Goal: Find specific page/section: Find specific page/section

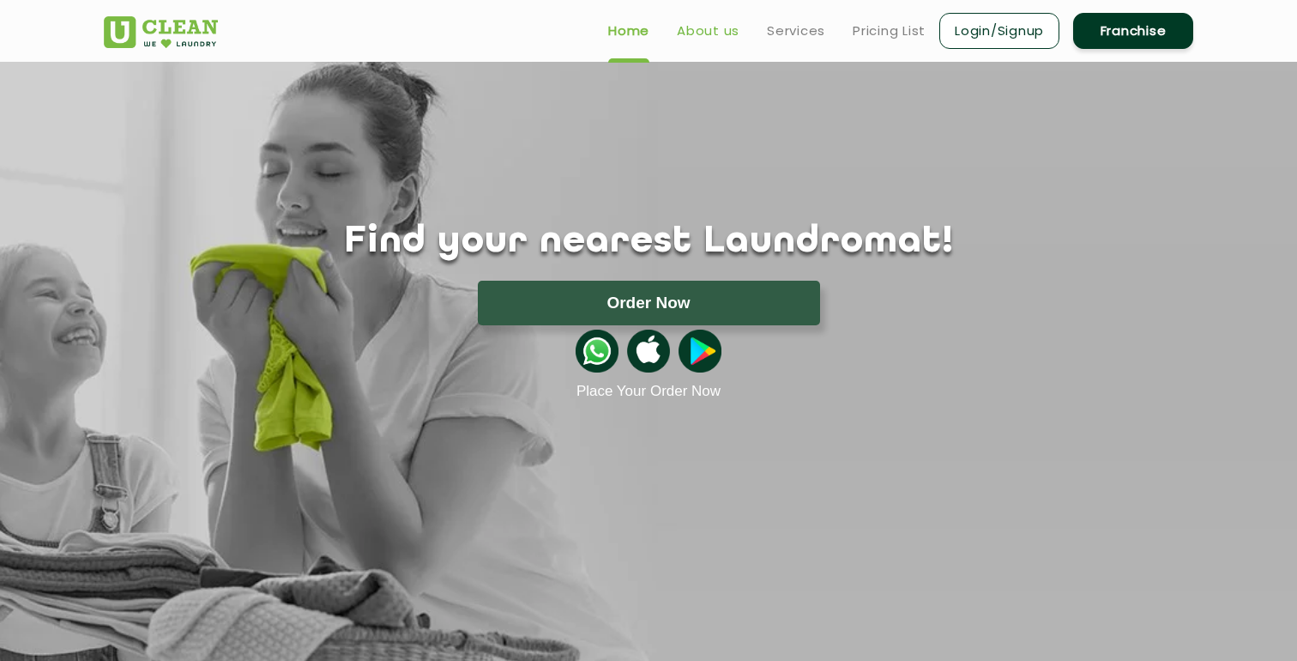
click at [732, 36] on link "About us" at bounding box center [708, 31] width 63 height 21
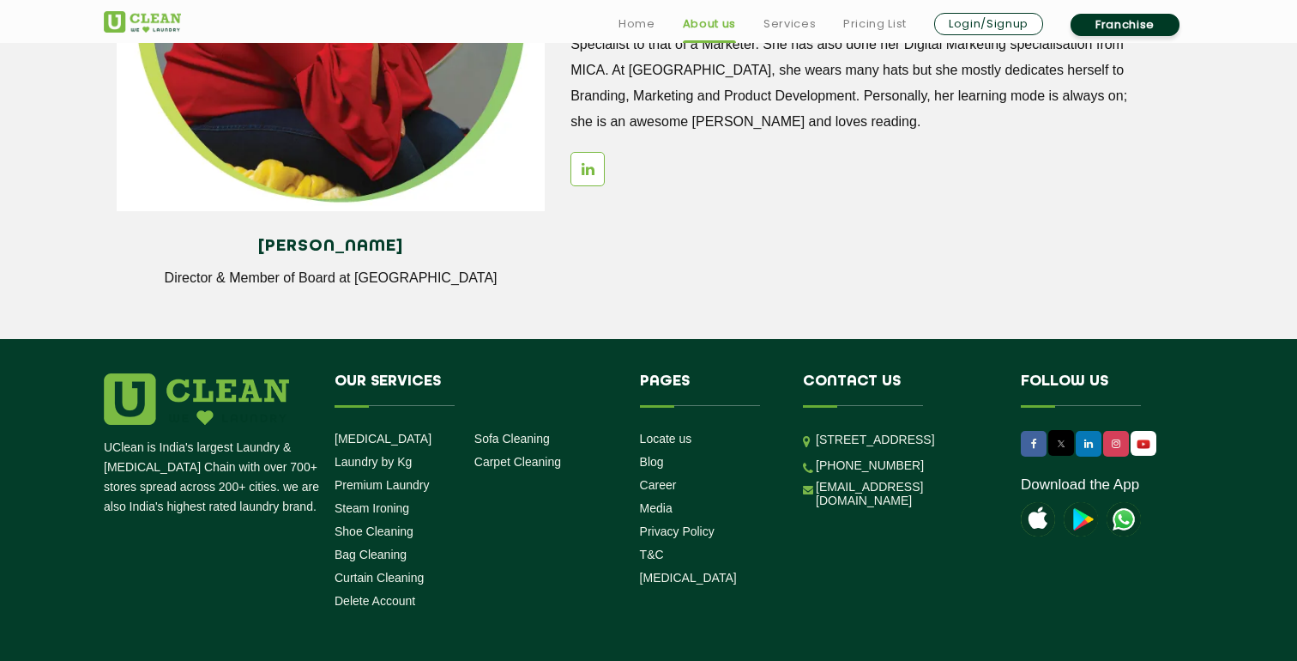
scroll to position [2406, 0]
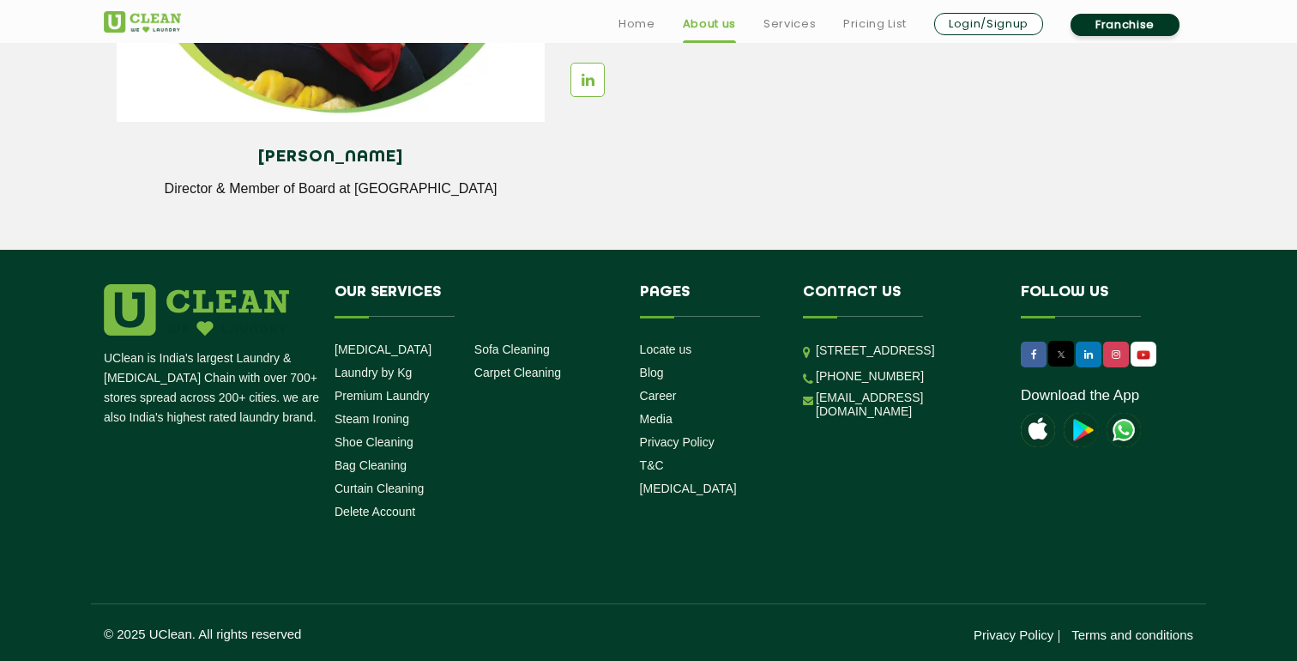
click at [680, 357] on ul "Locate us Blog Career Media Privacy Policy T&C [MEDICAL_DATA]" at bounding box center [709, 418] width 138 height 155
click at [680, 348] on link "Locate us" at bounding box center [666, 349] width 52 height 14
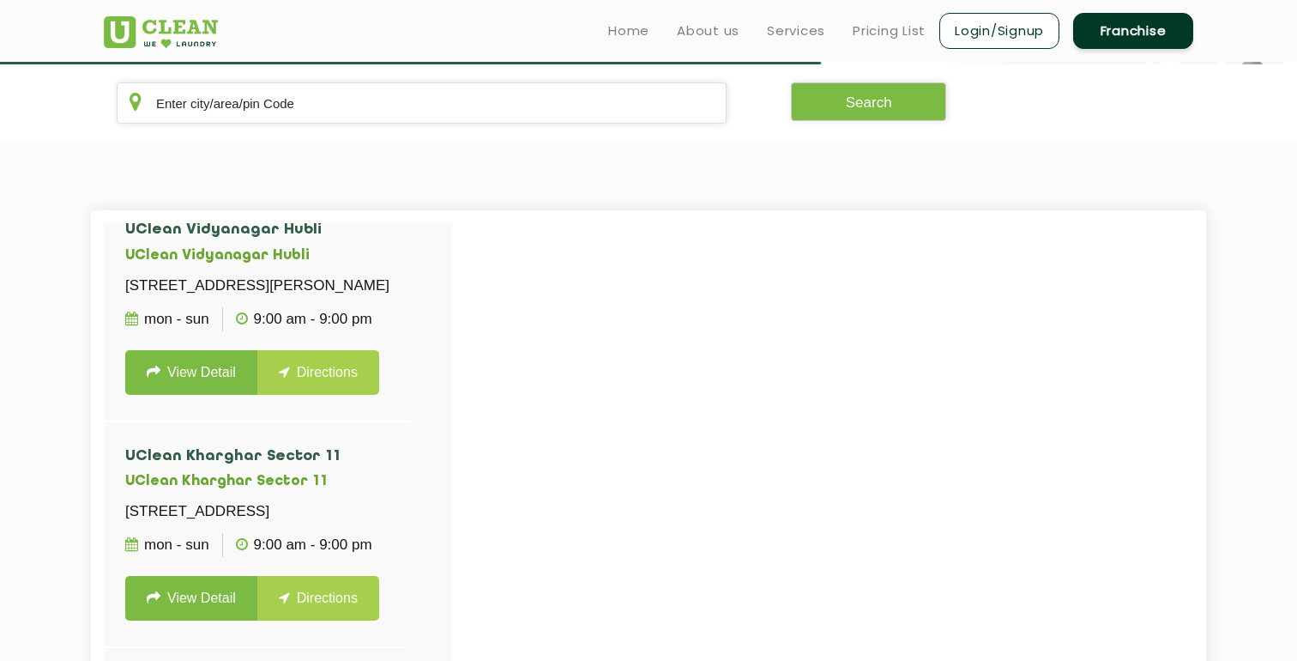
scroll to position [4201, 0]
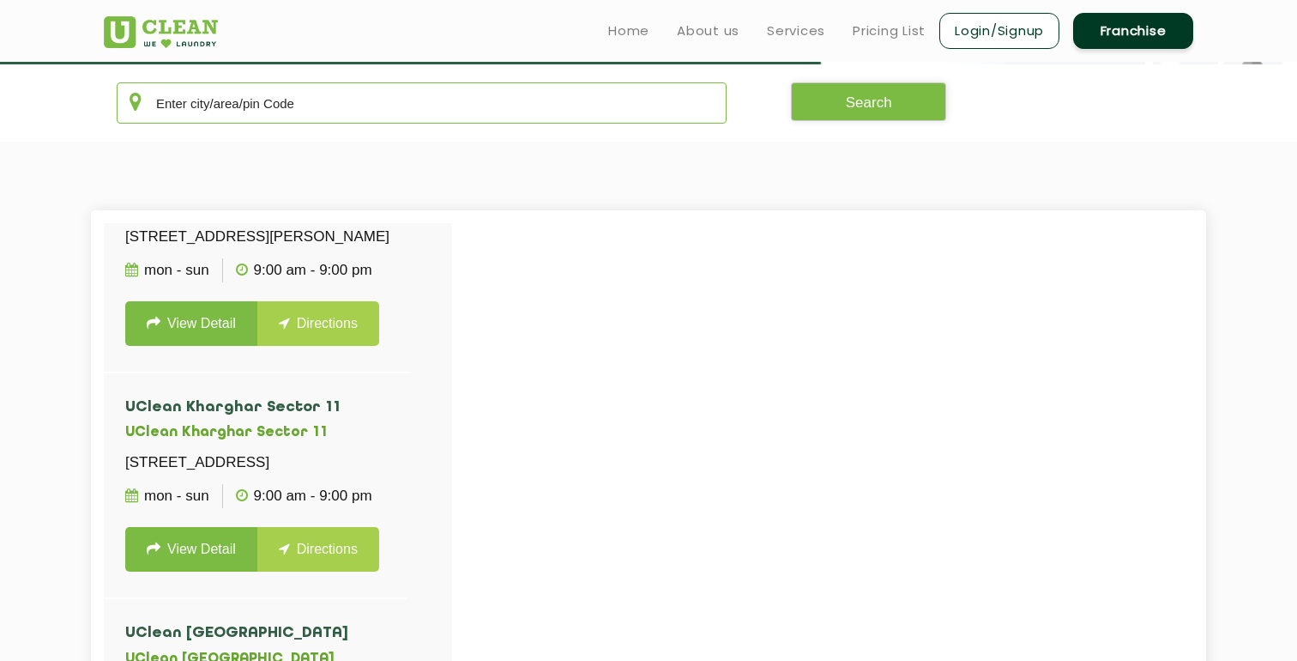
click at [353, 108] on input "text" at bounding box center [422, 102] width 610 height 41
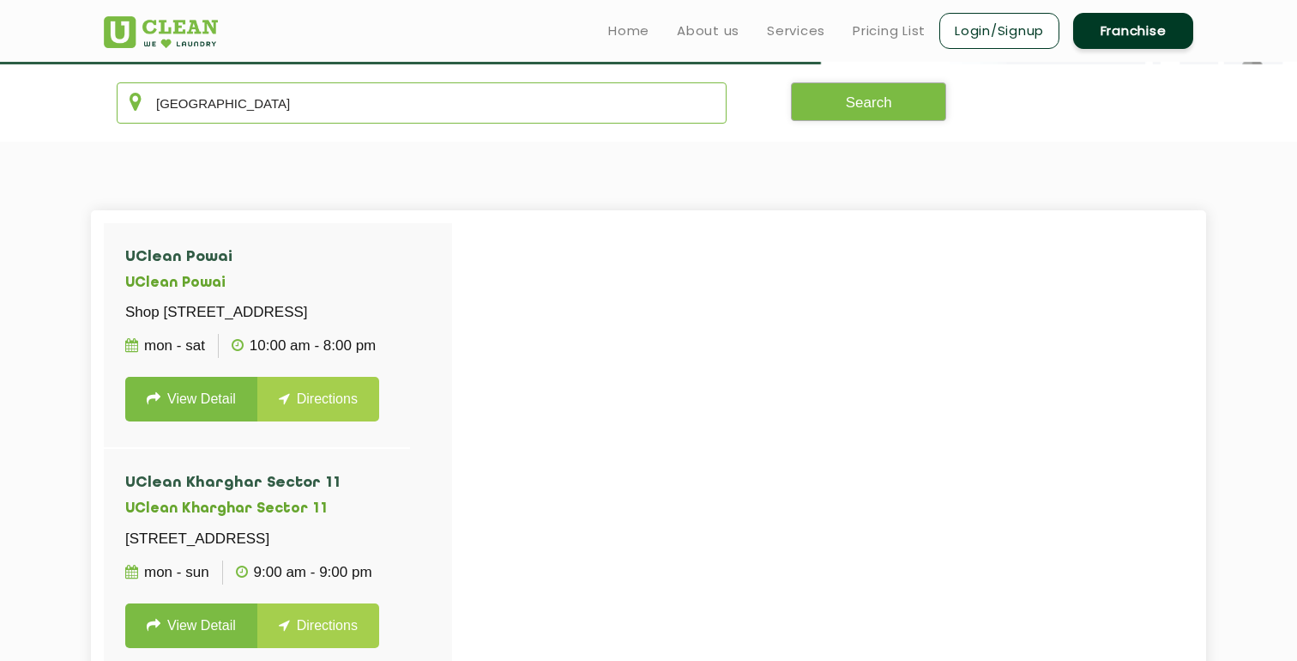
type input "[GEOGRAPHIC_DATA]"
click at [848, 99] on button "Search" at bounding box center [869, 101] width 156 height 39
click at [847, 99] on button "Search" at bounding box center [869, 101] width 156 height 39
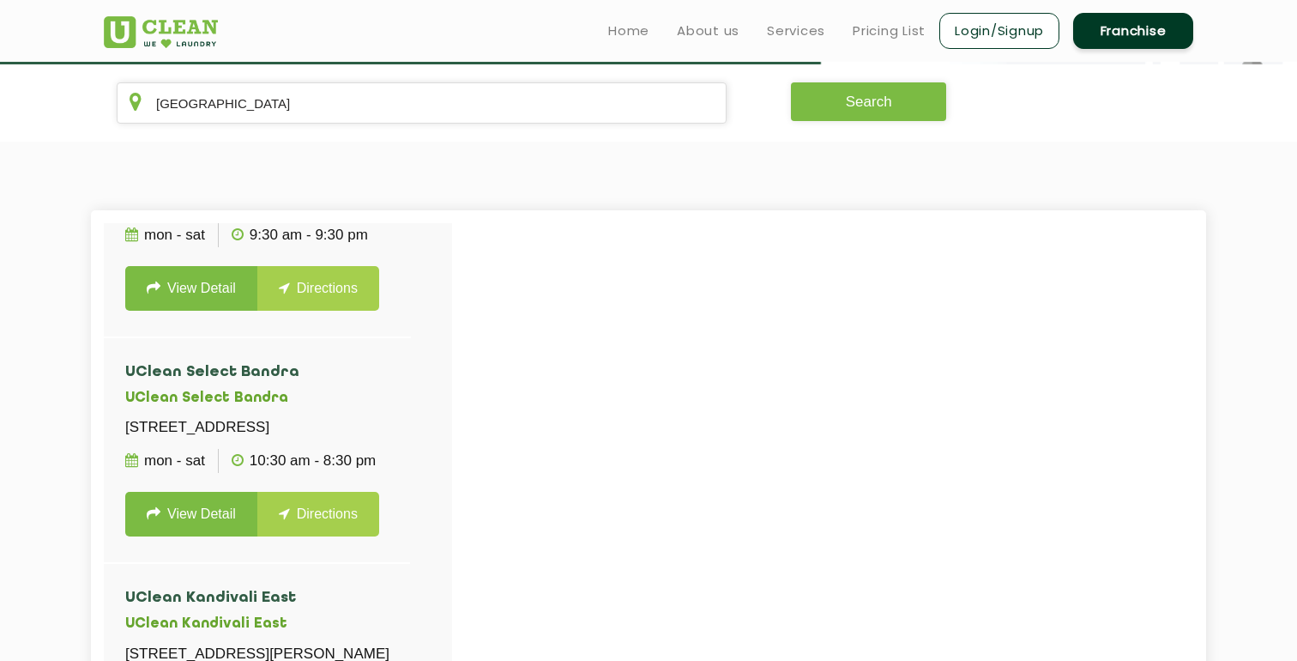
scroll to position [1823, 0]
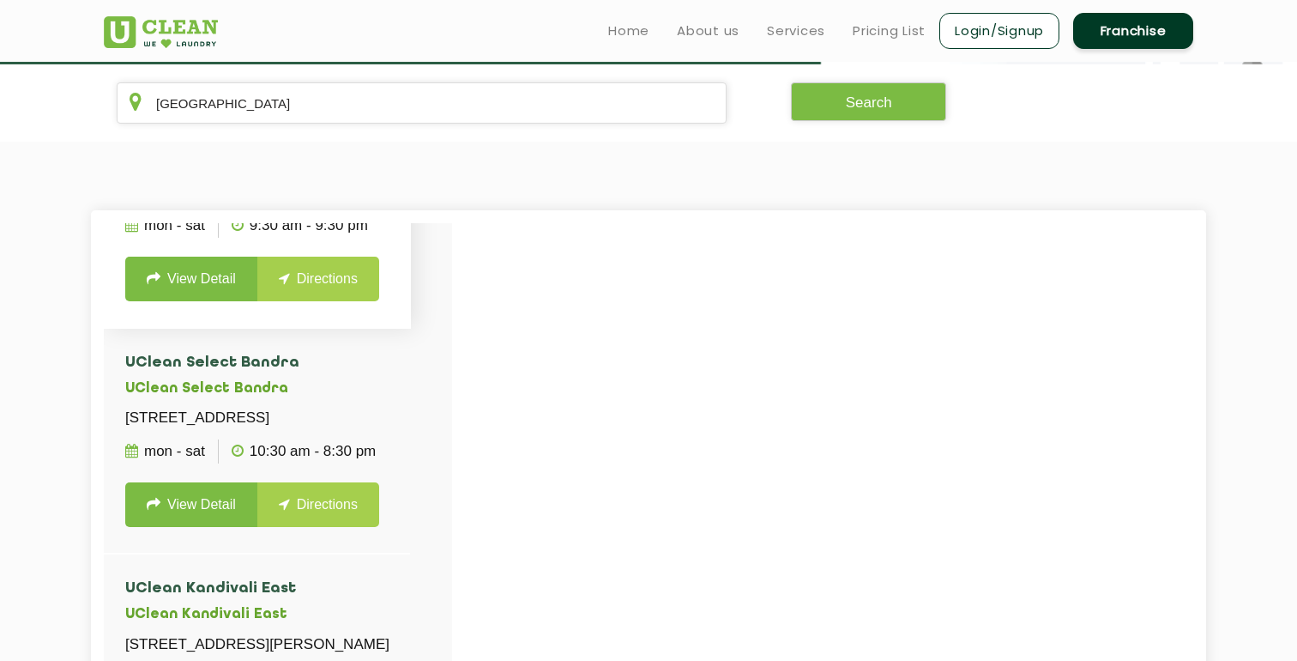
drag, startPoint x: 223, startPoint y: 334, endPoint x: 127, endPoint y: 333, distance: 96.1
click at [127, 171] on h5 "UClean Worli" at bounding box center [257, 162] width 264 height 16
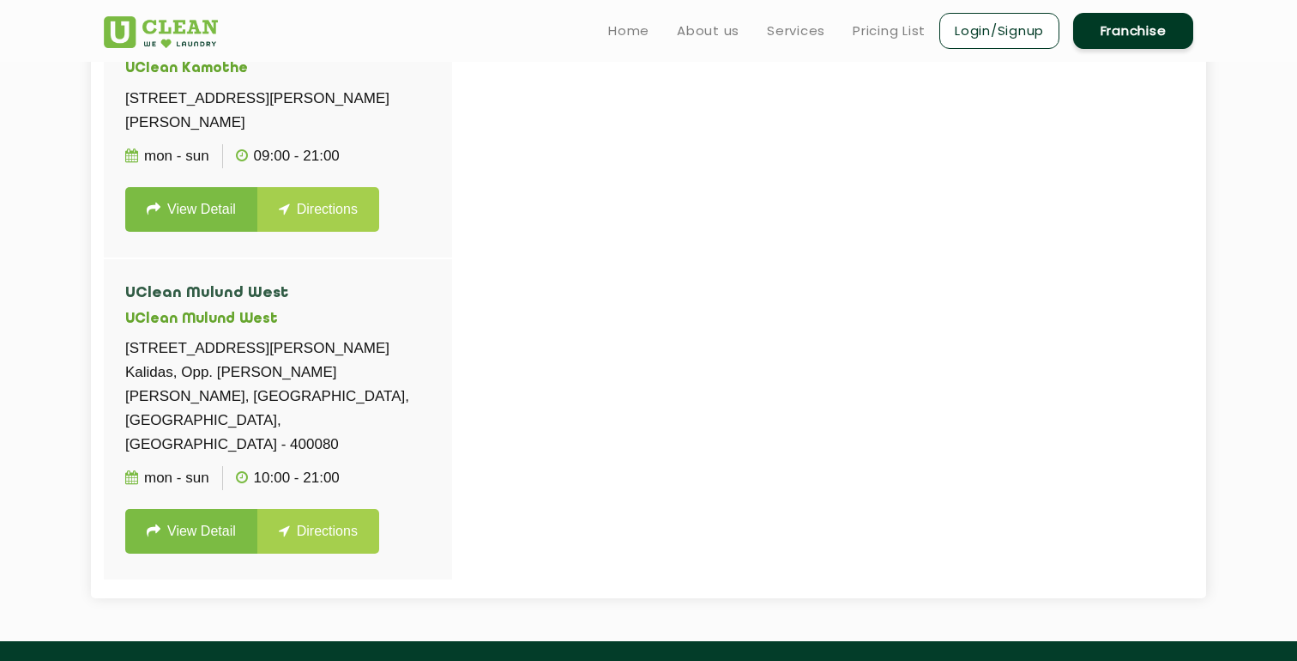
scroll to position [610, 0]
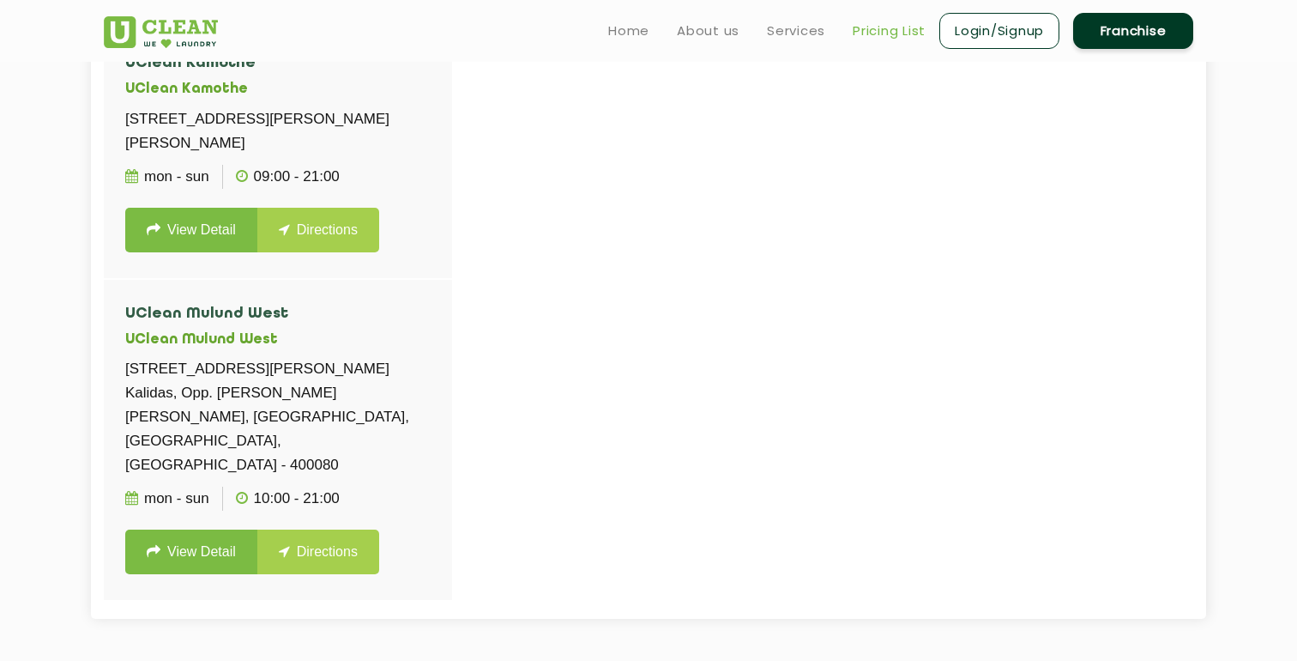
click at [882, 21] on link "Pricing List" at bounding box center [889, 31] width 73 height 21
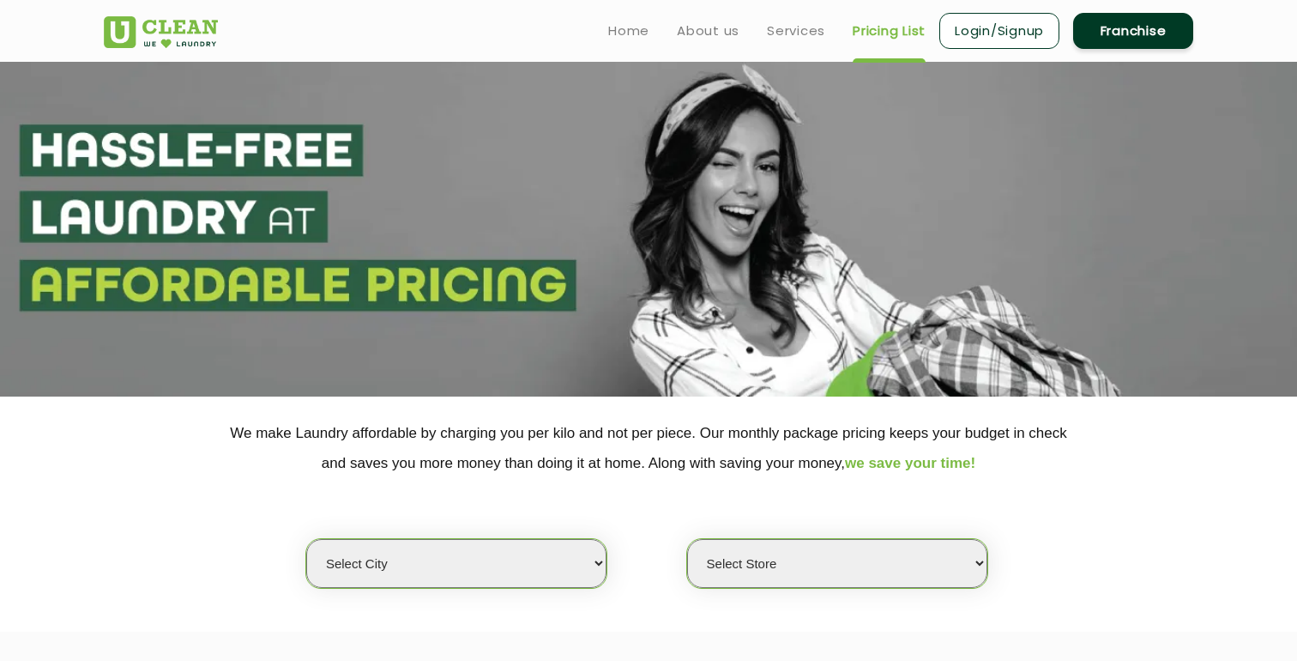
click at [471, 569] on select "Select city [GEOGRAPHIC_DATA] [GEOGRAPHIC_DATA] [GEOGRAPHIC_DATA] [GEOGRAPHIC_D…" at bounding box center [456, 563] width 300 height 49
select select "149"
click at [764, 565] on select "Select Store" at bounding box center [837, 563] width 300 height 49
select select "0"
click at [522, 559] on select "Select city [GEOGRAPHIC_DATA] [GEOGRAPHIC_DATA] [GEOGRAPHIC_DATA] [GEOGRAPHIC_D…" at bounding box center [456, 563] width 300 height 49
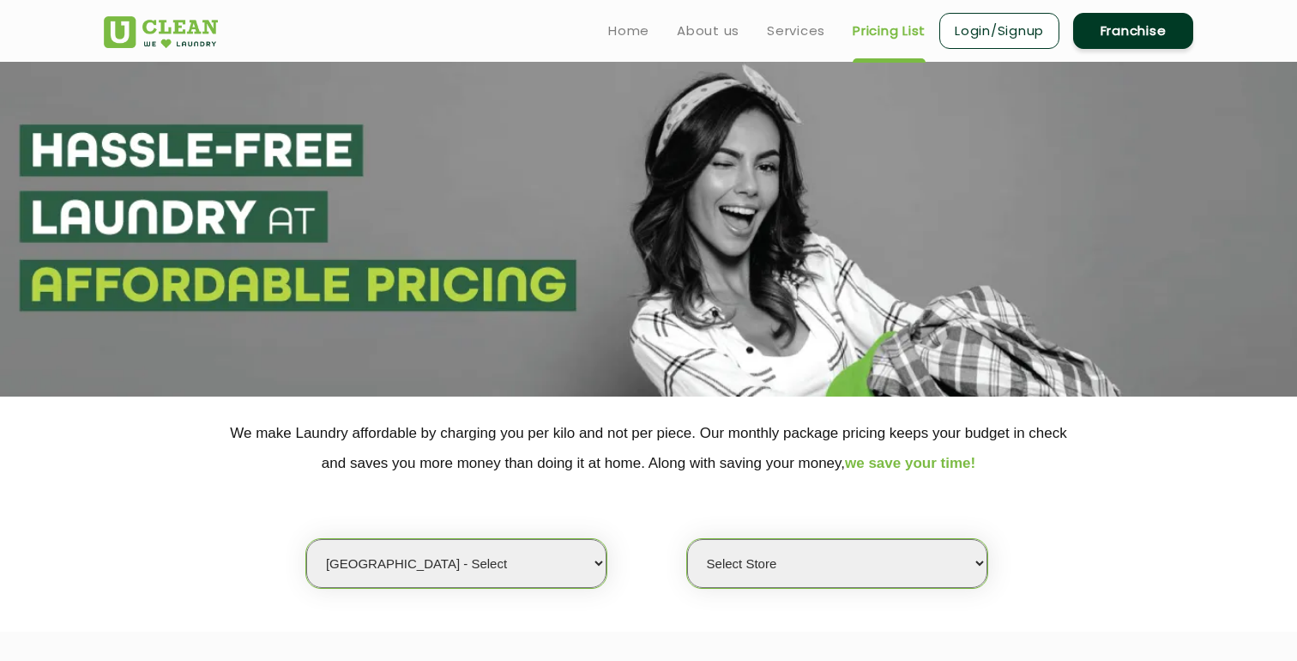
select select "16"
click at [794, 548] on select "Select Store UClean Select Bandra" at bounding box center [837, 563] width 300 height 49
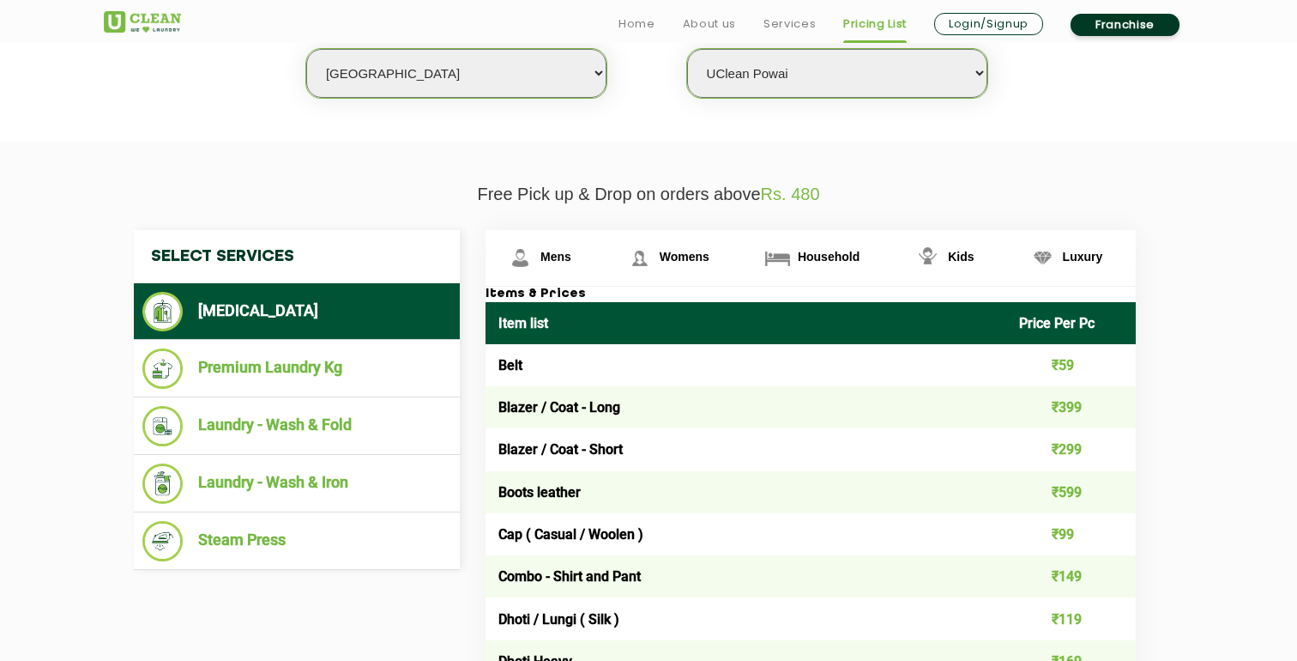
scroll to position [493, 0]
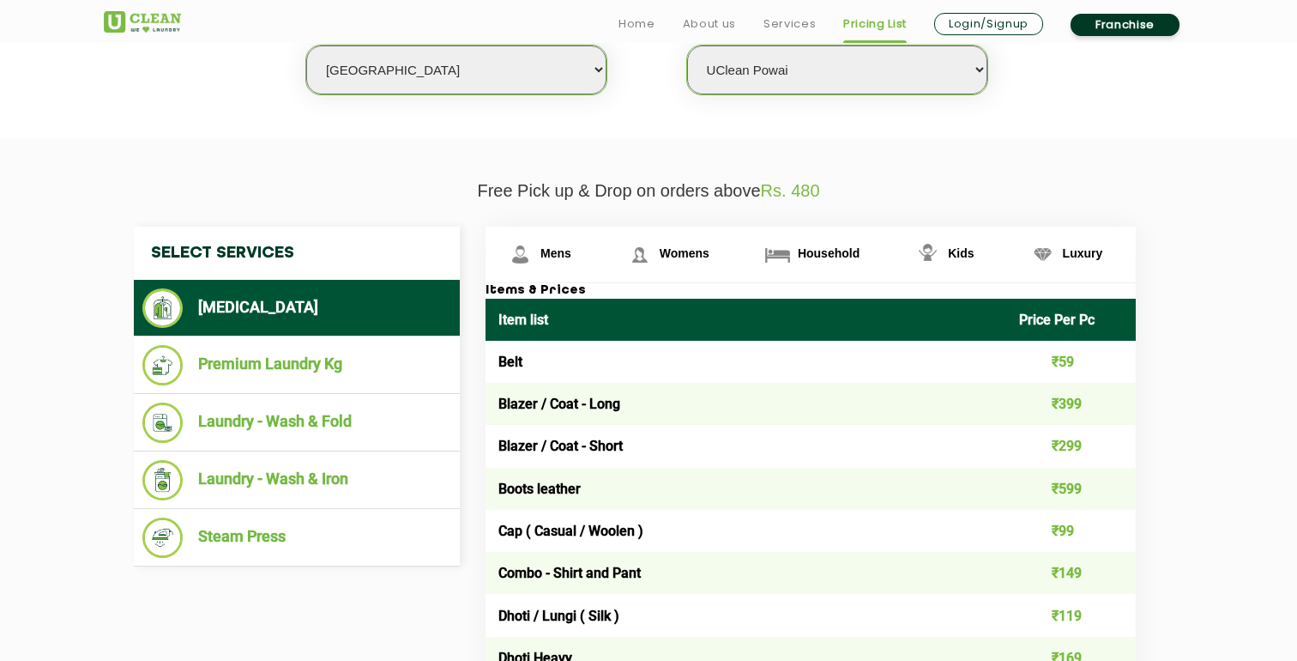
click at [799, 82] on select "Select Store UClean Powai UClean Deonar UClean LBS Marg UClean Chembur UClean W…" at bounding box center [837, 69] width 300 height 49
select select "435"
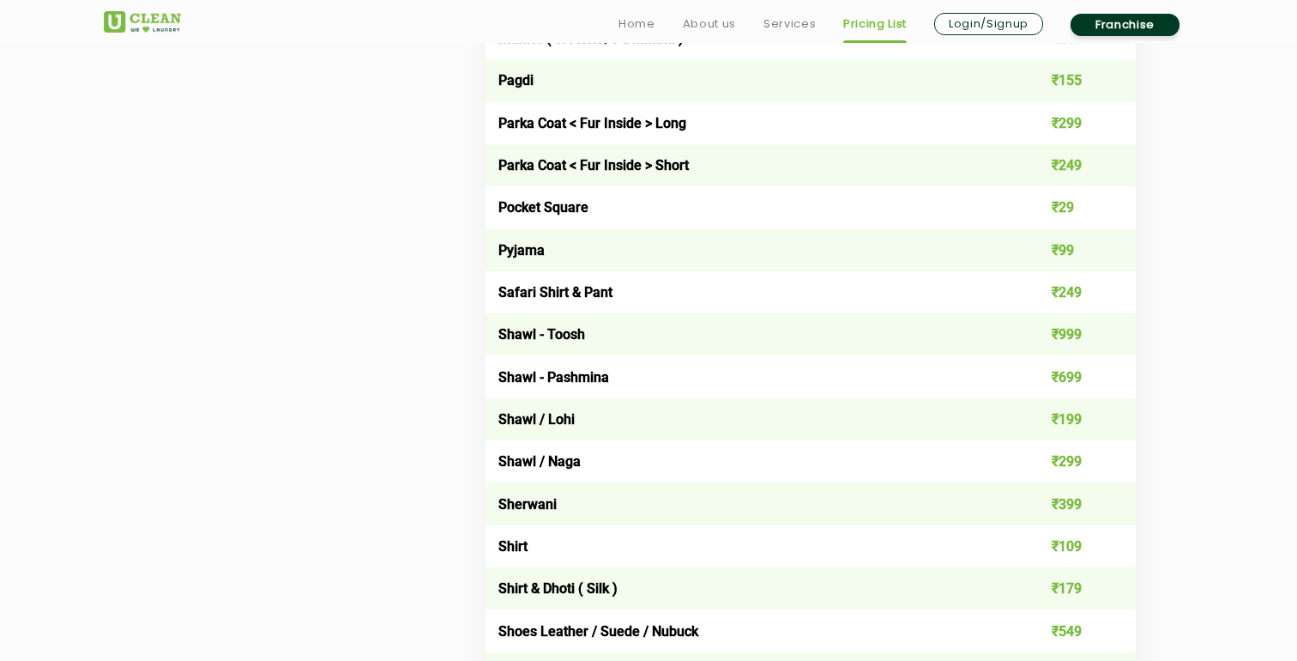
scroll to position [2848, 0]
